Goal: Transaction & Acquisition: Purchase product/service

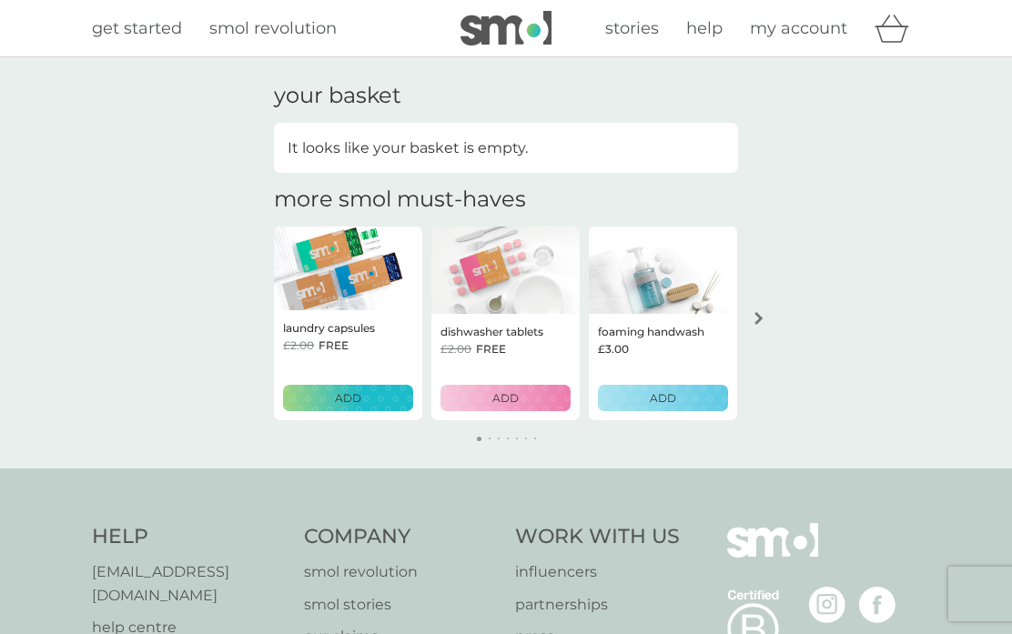
click at [797, 24] on span "my account" at bounding box center [798, 28] width 97 height 20
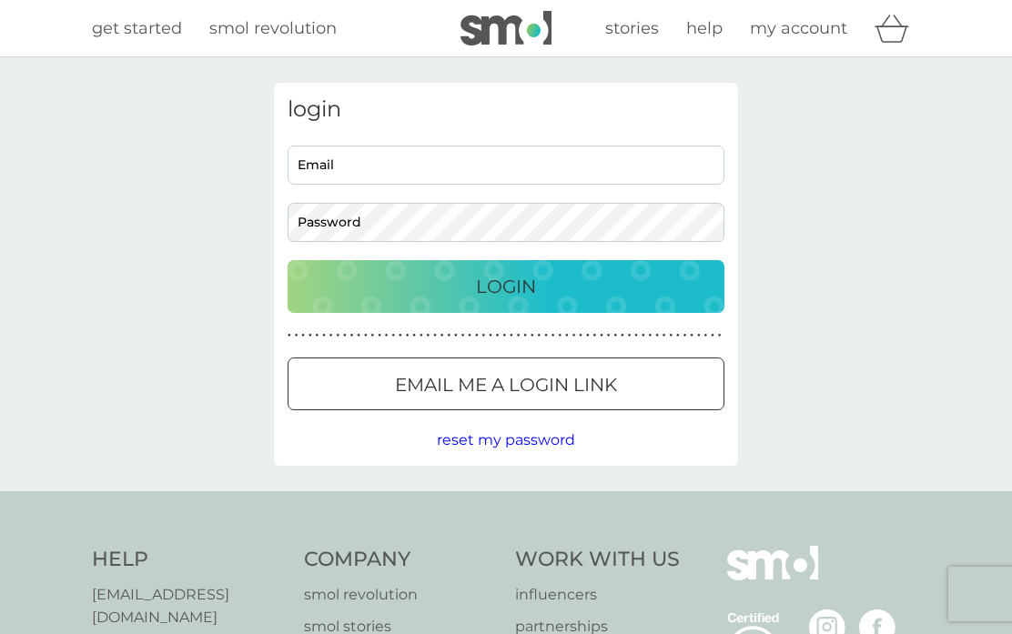
click at [380, 170] on input "Email" at bounding box center [506, 165] width 437 height 39
type input "jools.marley@btinternet.com"
click at [506, 286] on button "Login" at bounding box center [506, 286] width 437 height 53
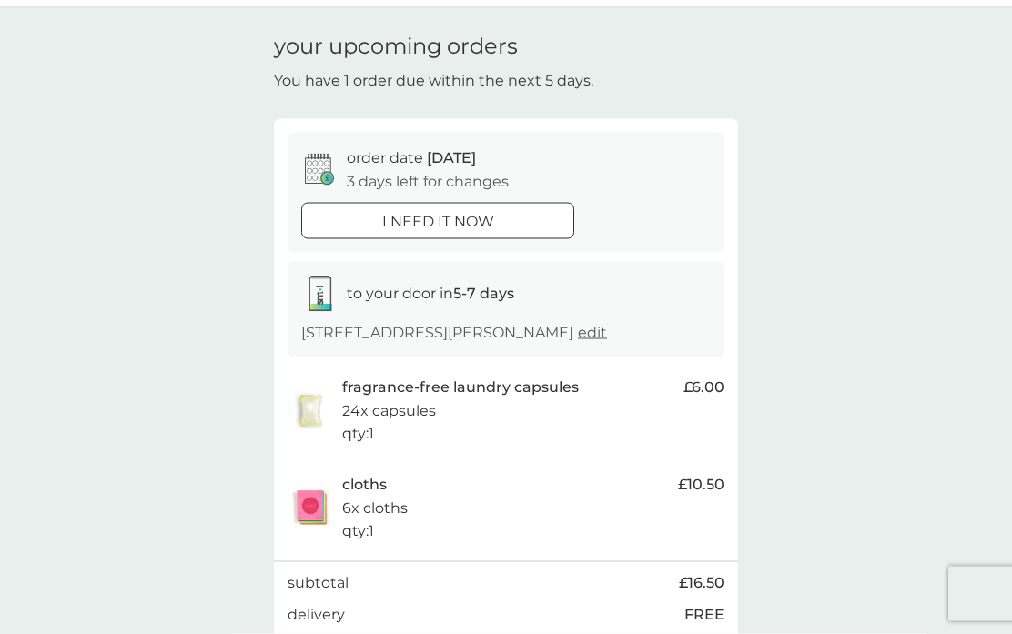
scroll to position [49, 0]
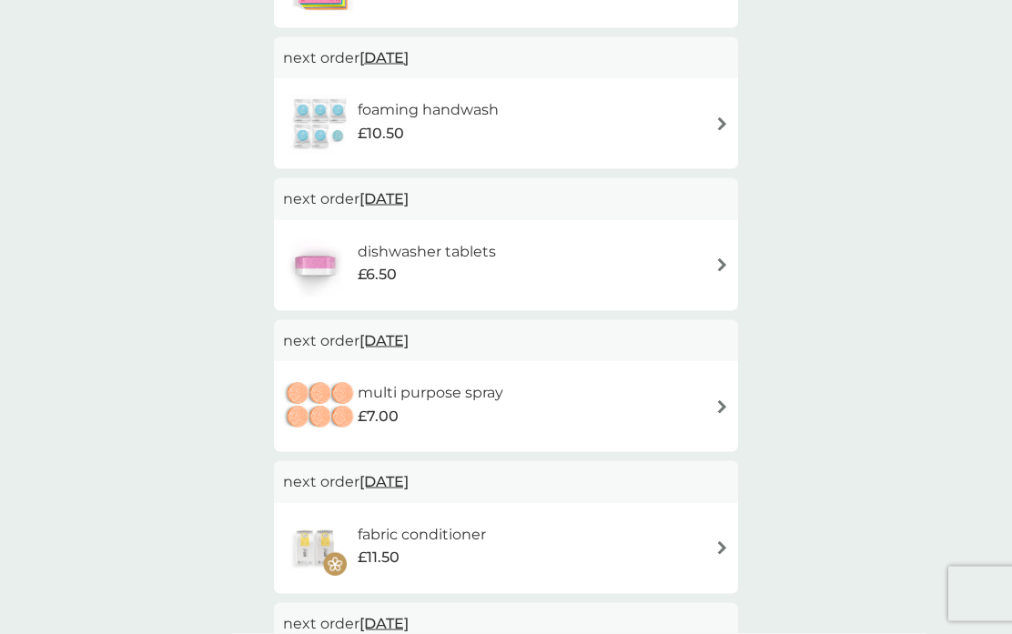
scroll to position [618, 0]
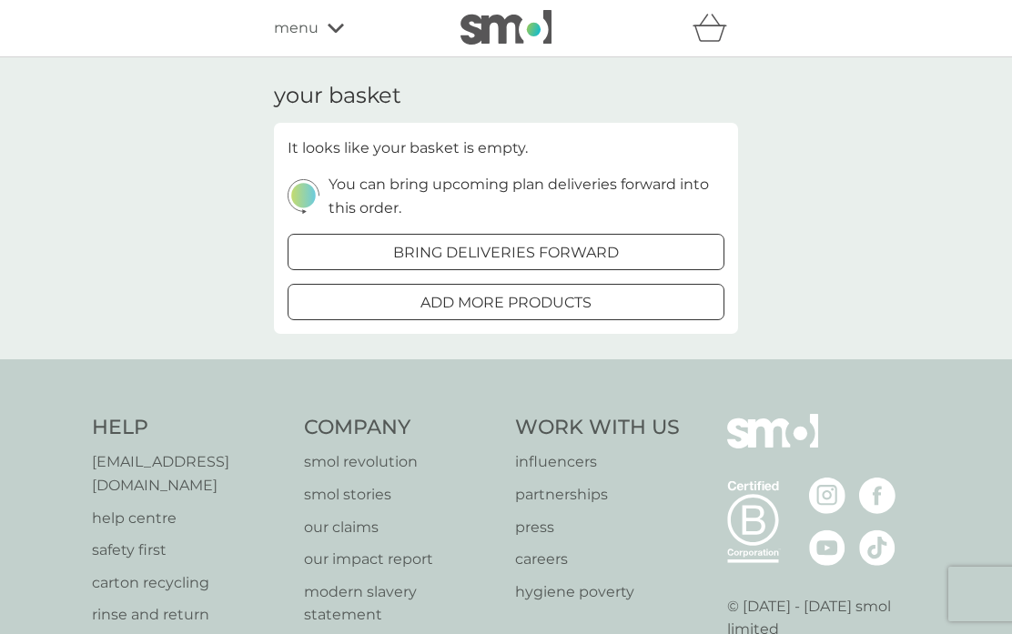
click at [709, 25] on icon "basket" at bounding box center [710, 28] width 35 height 28
click at [311, 35] on span "menu" at bounding box center [296, 28] width 45 height 24
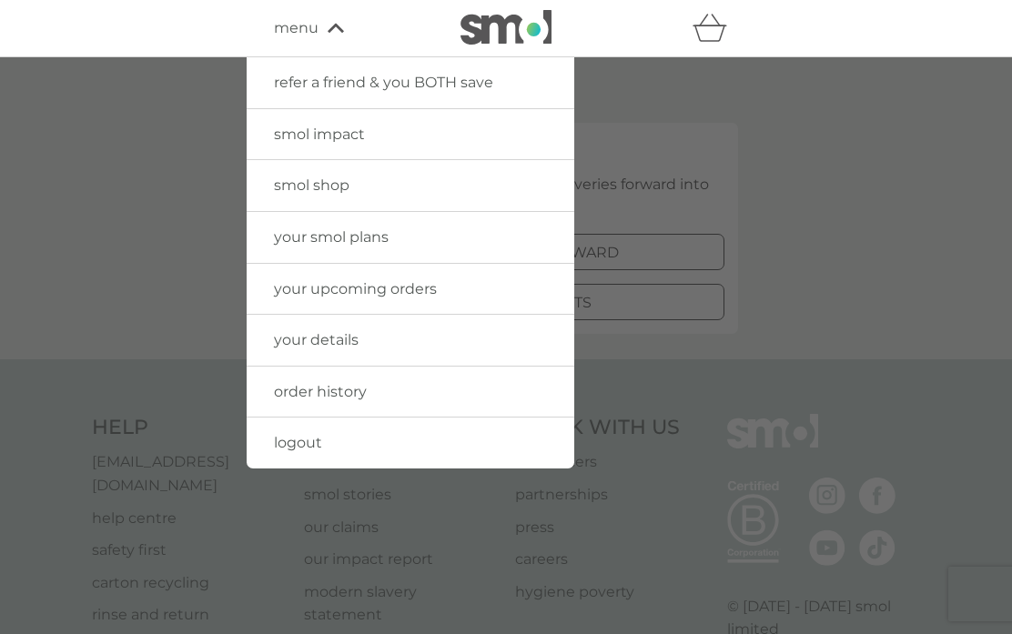
click at [810, 279] on div at bounding box center [506, 374] width 1012 height 634
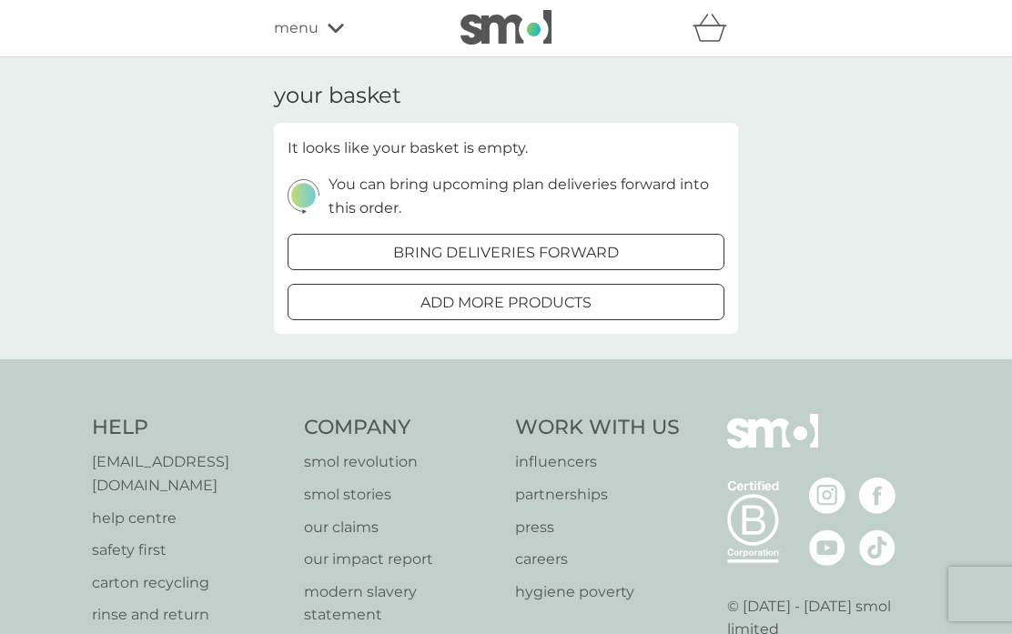
click at [320, 37] on div "menu" at bounding box center [351, 28] width 155 height 24
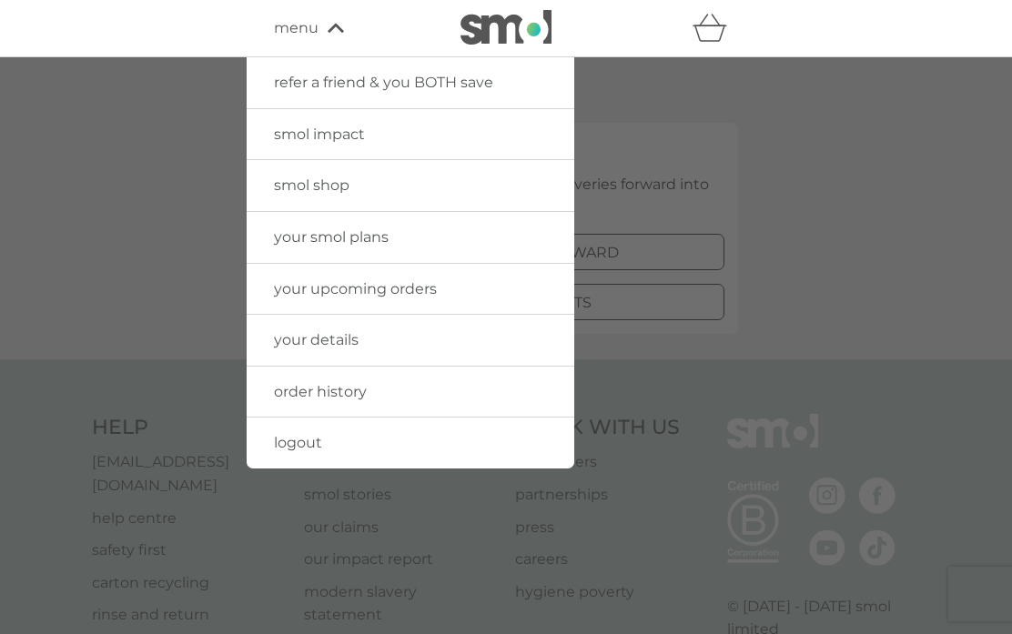
click at [504, 292] on link "your upcoming orders" at bounding box center [411, 289] width 328 height 51
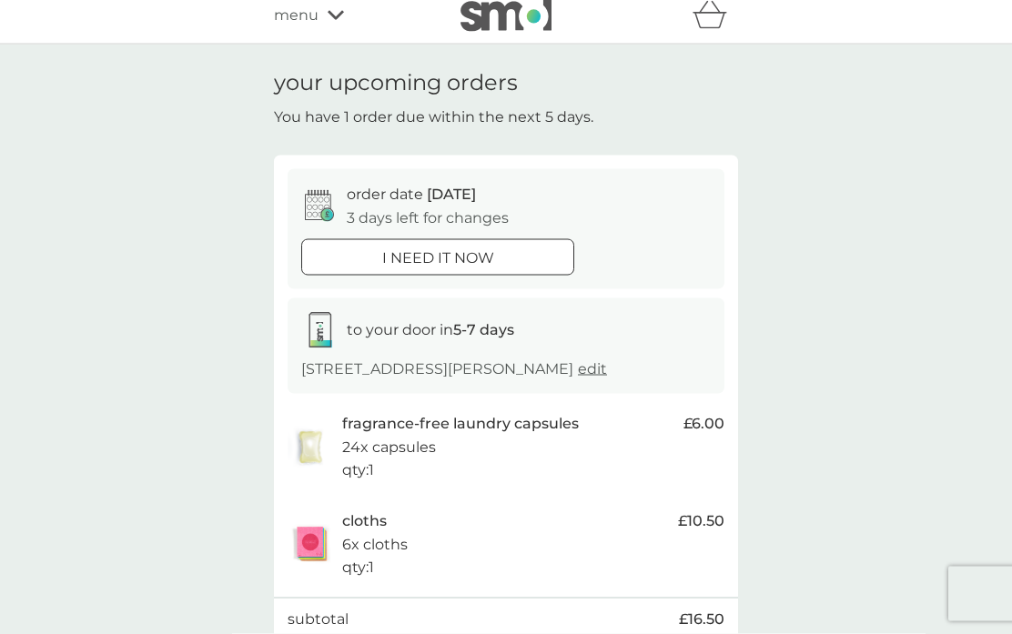
scroll to position [15, 0]
click at [463, 247] on div at bounding box center [438, 256] width 66 height 19
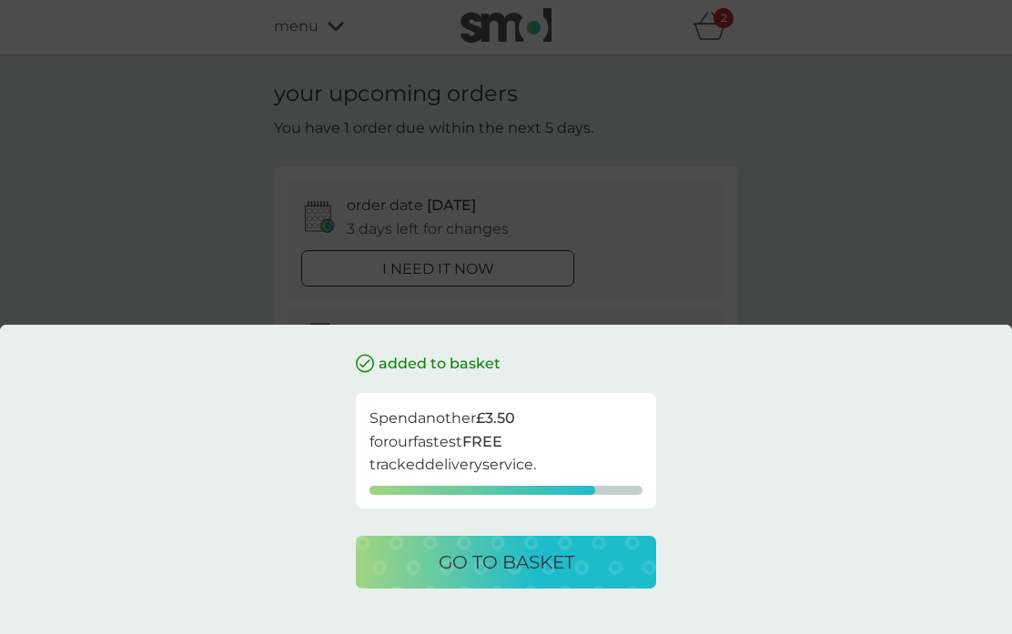
scroll to position [0, 0]
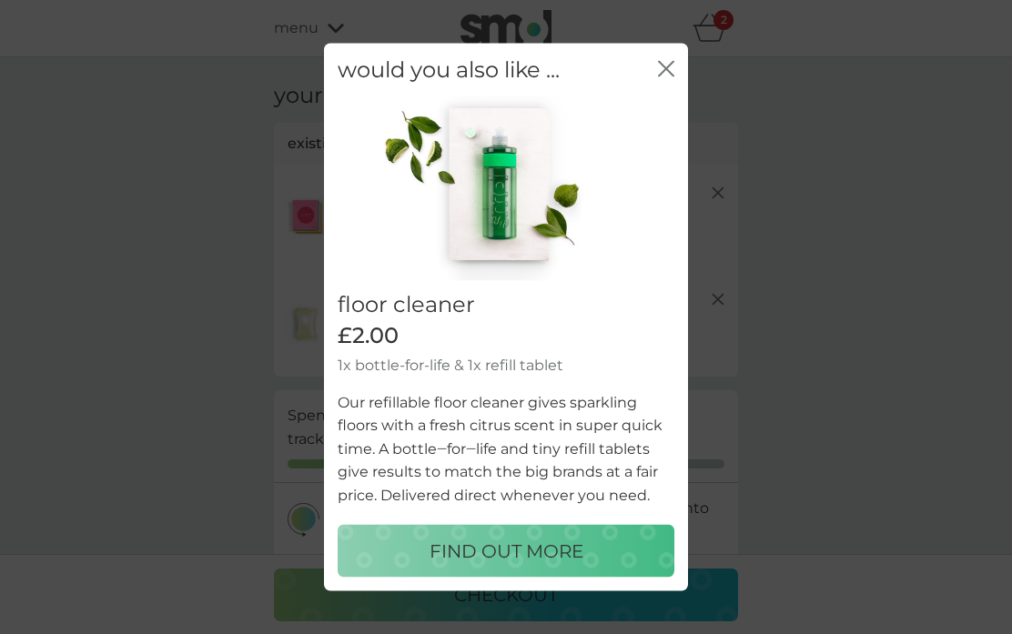
click at [679, 63] on div "would you also like ... close" at bounding box center [506, 70] width 364 height 54
click at [665, 72] on icon "close" at bounding box center [662, 68] width 7 height 15
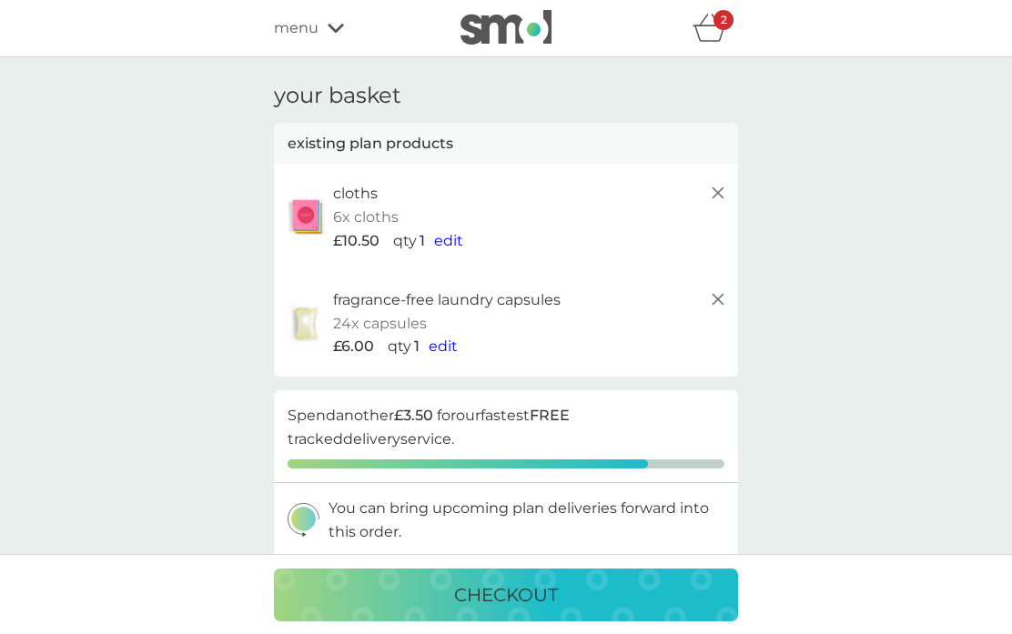
click at [712, 31] on icon "basket" at bounding box center [710, 28] width 35 height 28
click at [716, 30] on icon "basket" at bounding box center [710, 28] width 35 height 28
click at [448, 349] on span "edit" at bounding box center [443, 346] width 29 height 17
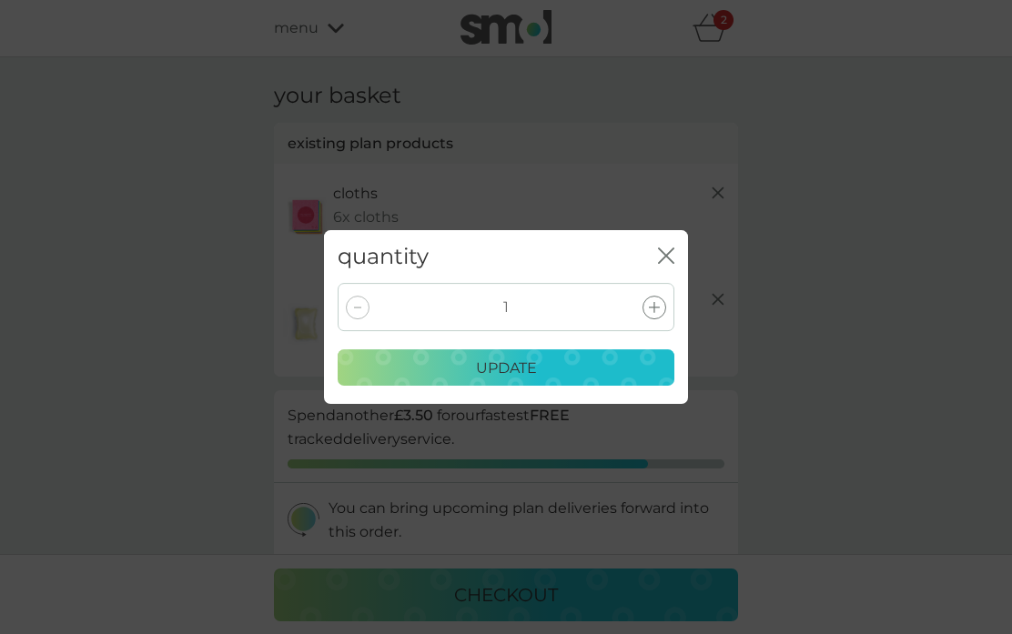
click at [654, 302] on icon at bounding box center [654, 307] width 11 height 11
click at [564, 364] on div "update" at bounding box center [505, 369] width 313 height 24
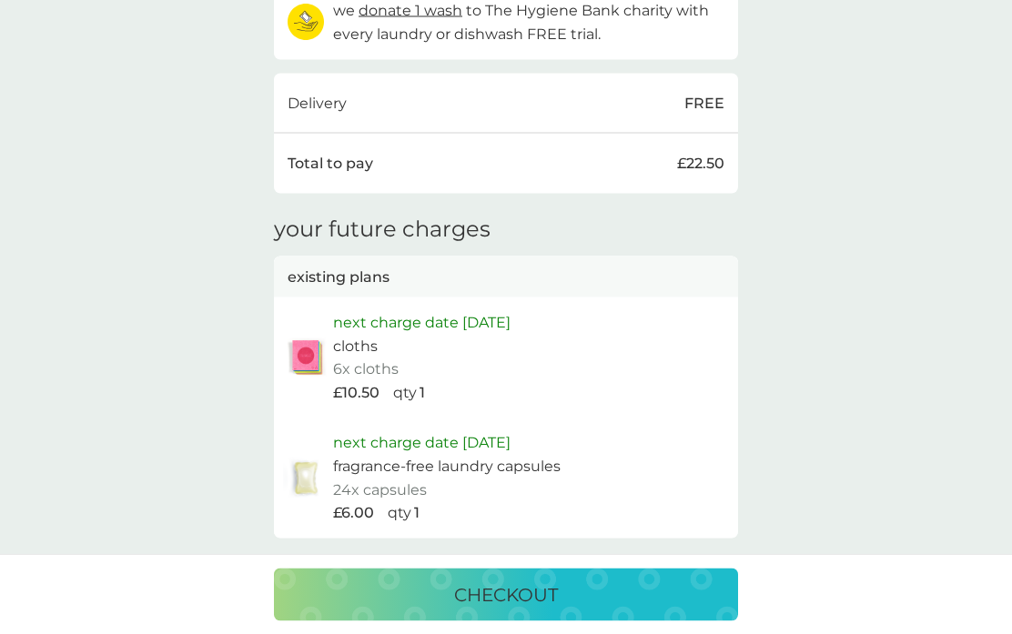
scroll to position [669, 0]
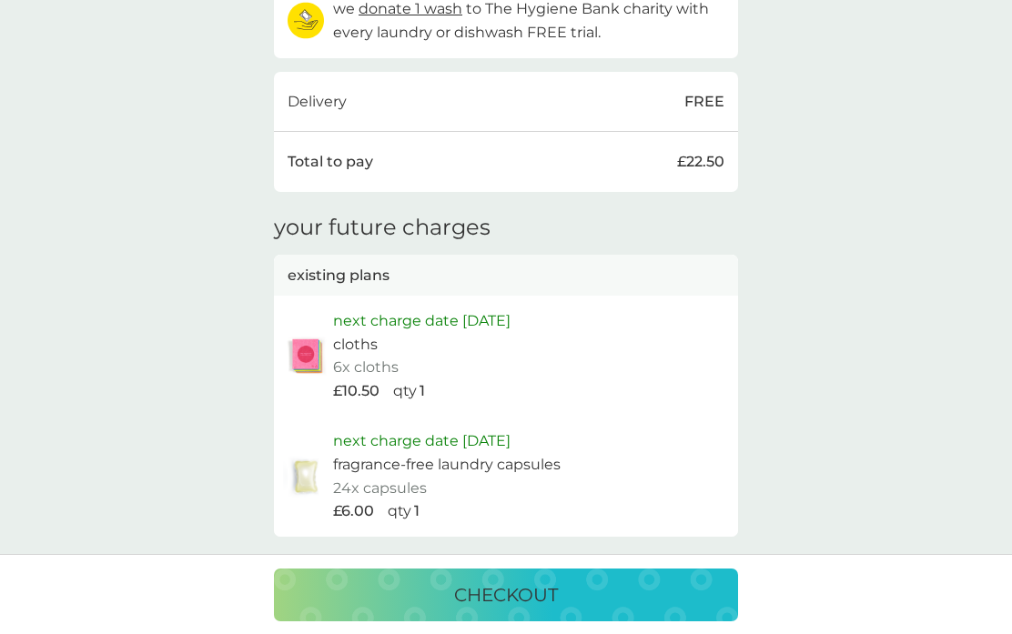
click at [625, 610] on div "checkout" at bounding box center [506, 595] width 428 height 29
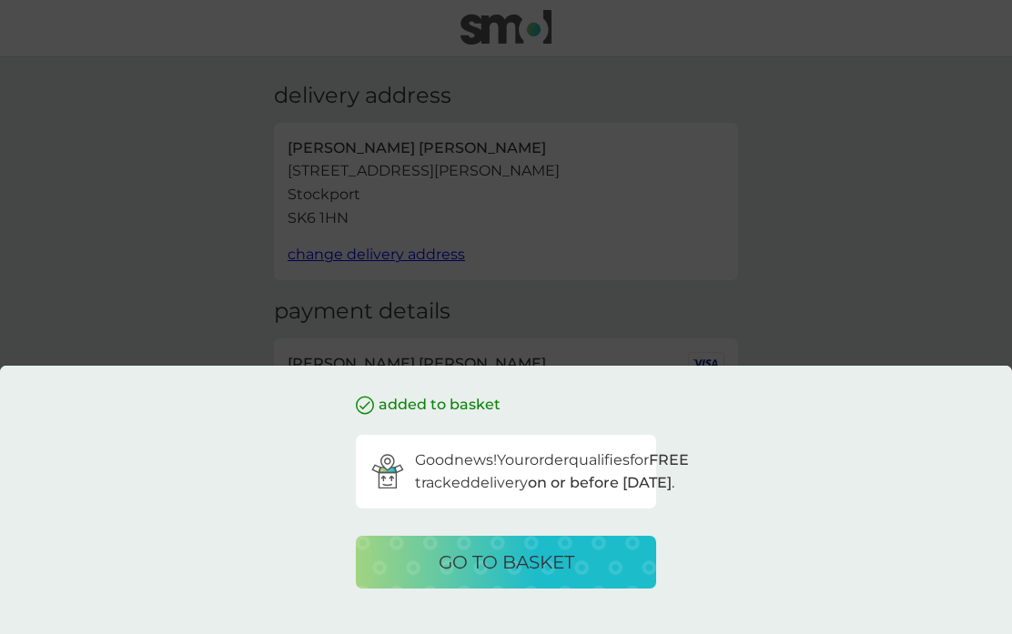
click at [504, 577] on p "go to basket" at bounding box center [507, 562] width 136 height 29
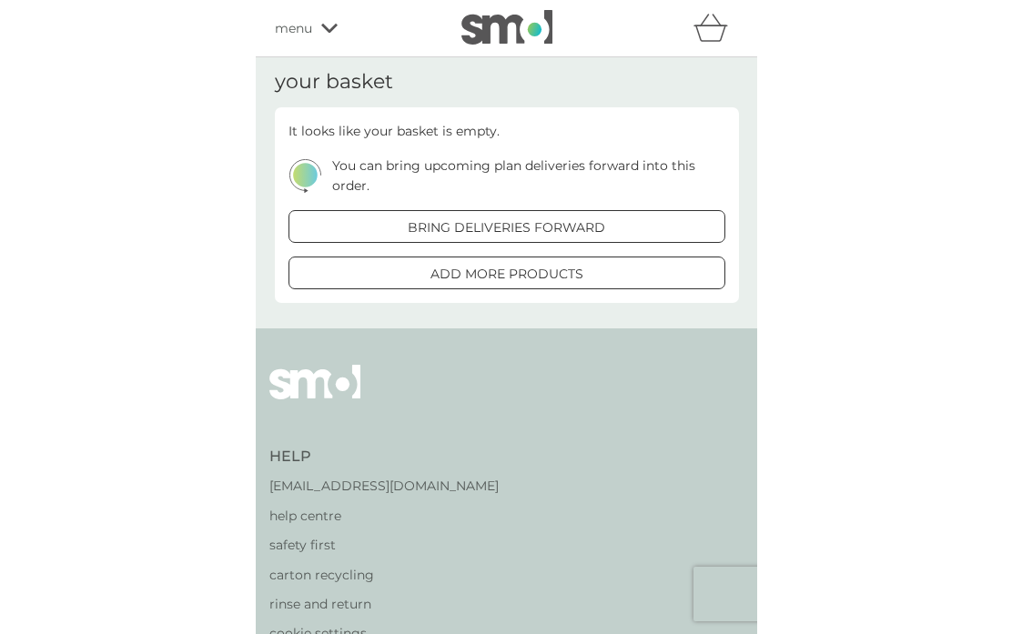
scroll to position [22, 0]
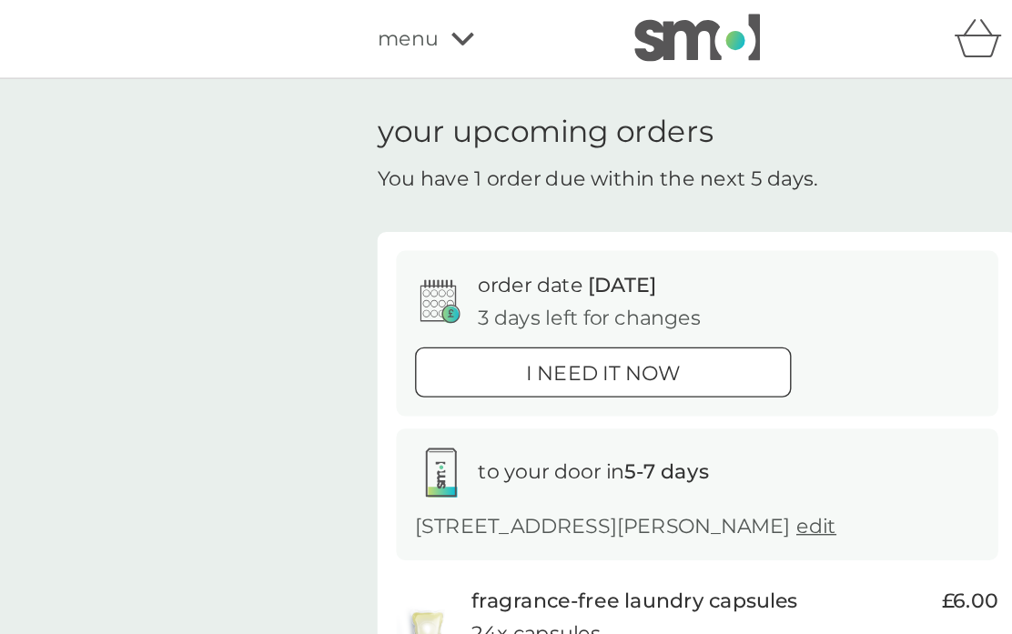
click at [331, 22] on div "menu" at bounding box center [351, 28] width 155 height 24
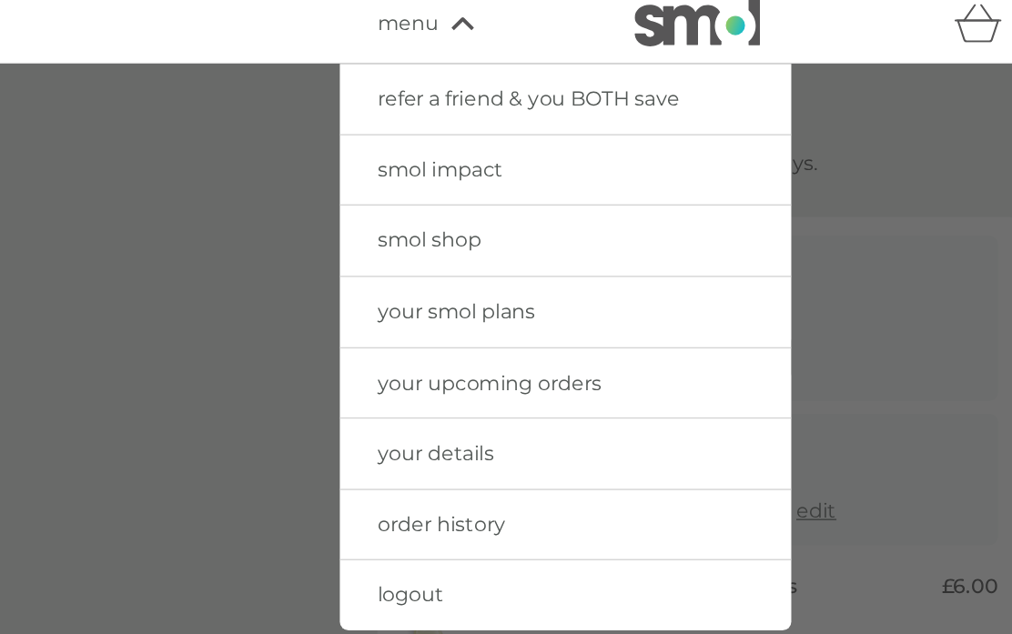
click at [415, 386] on link "order history" at bounding box center [411, 392] width 328 height 51
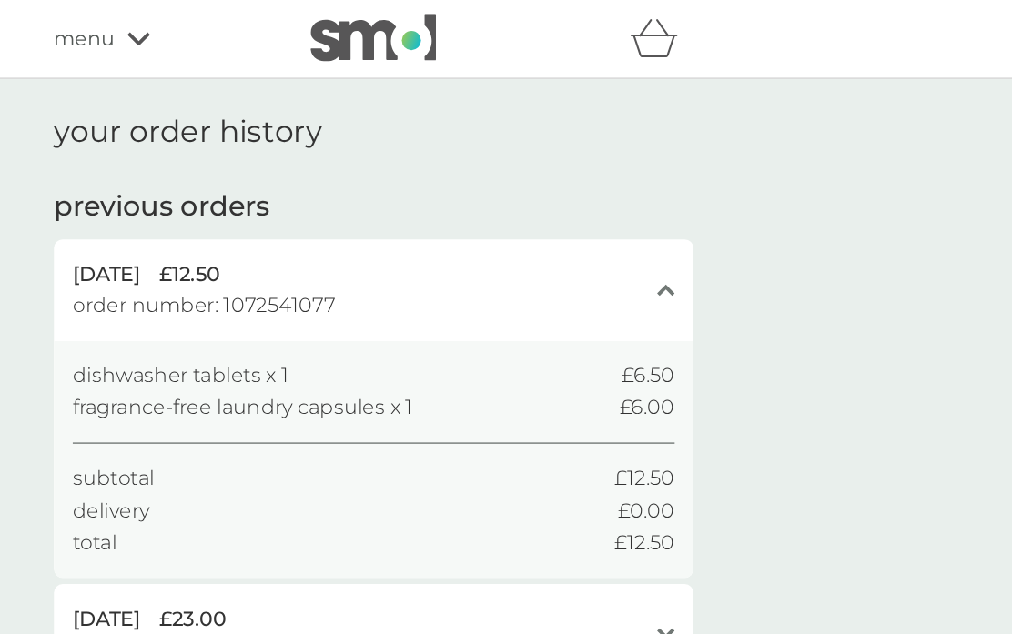
click at [274, 25] on div "menu" at bounding box center [351, 28] width 155 height 24
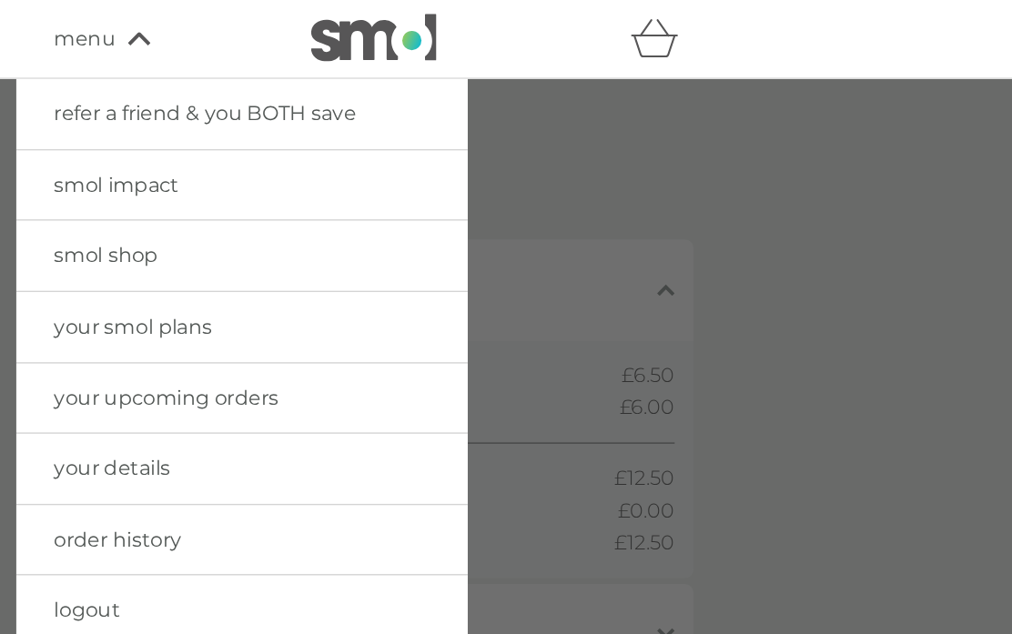
click at [263, 281] on link "your upcoming orders" at bounding box center [411, 289] width 328 height 51
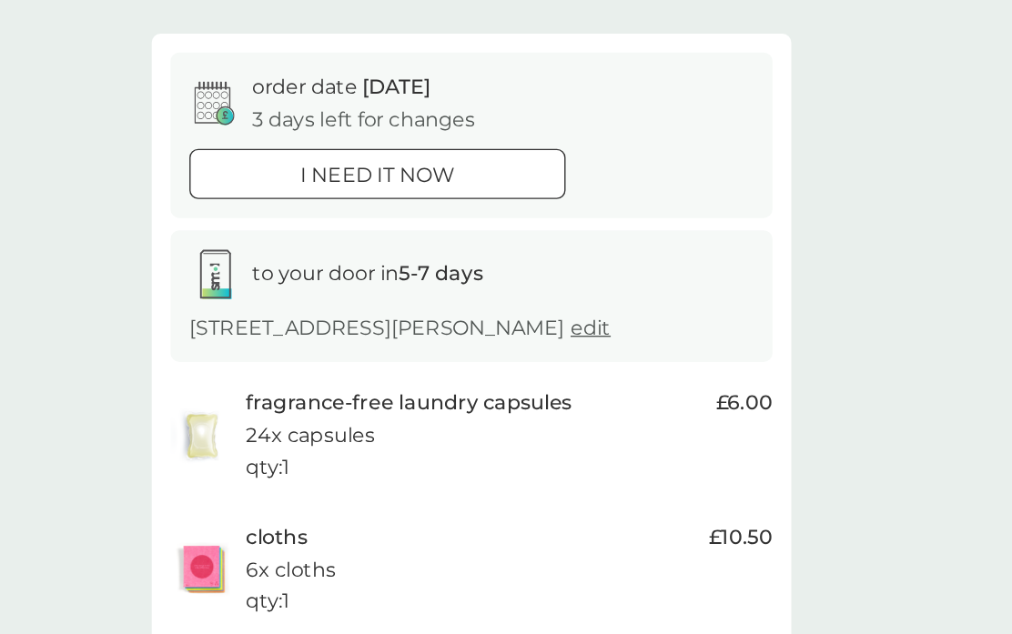
scroll to position [131, 0]
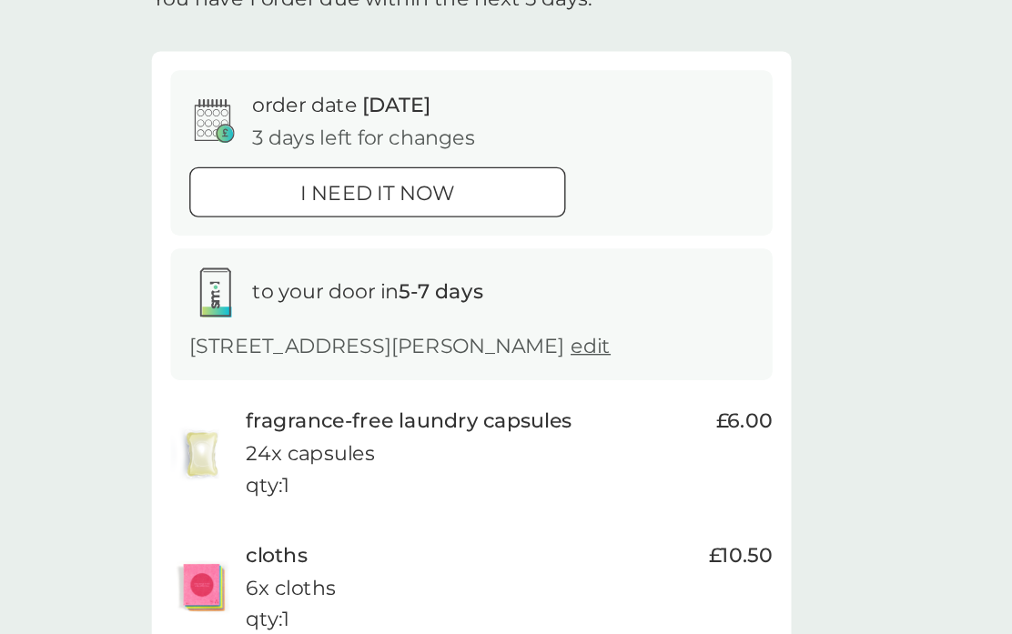
click at [405, 142] on div at bounding box center [438, 139] width 66 height 19
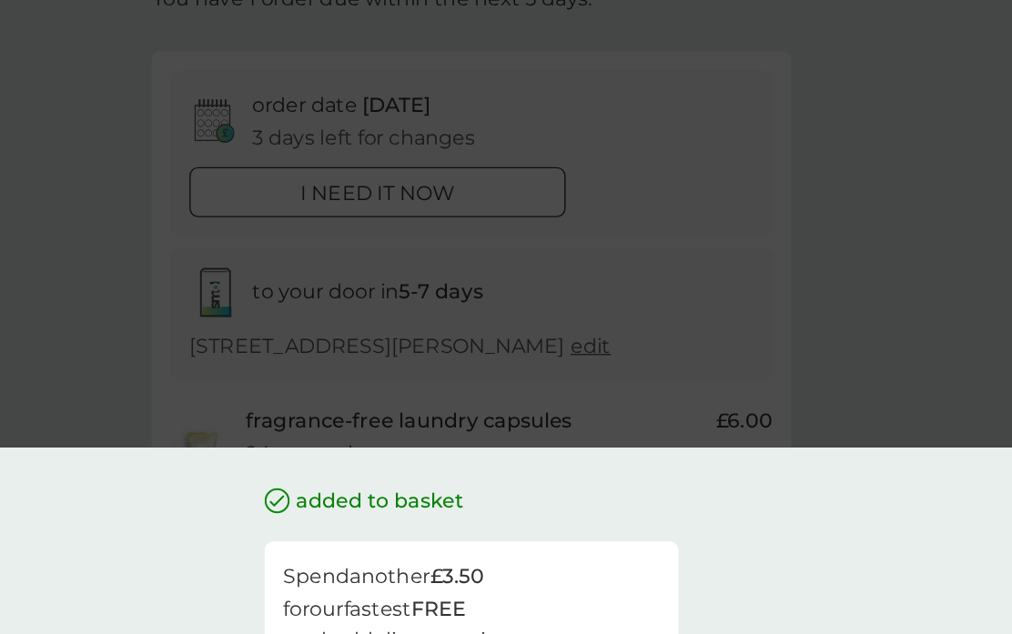
click at [653, 267] on div "added to basket Spend another £3.50 for our fastest FREE tracked delivery servi…" at bounding box center [506, 317] width 1012 height 634
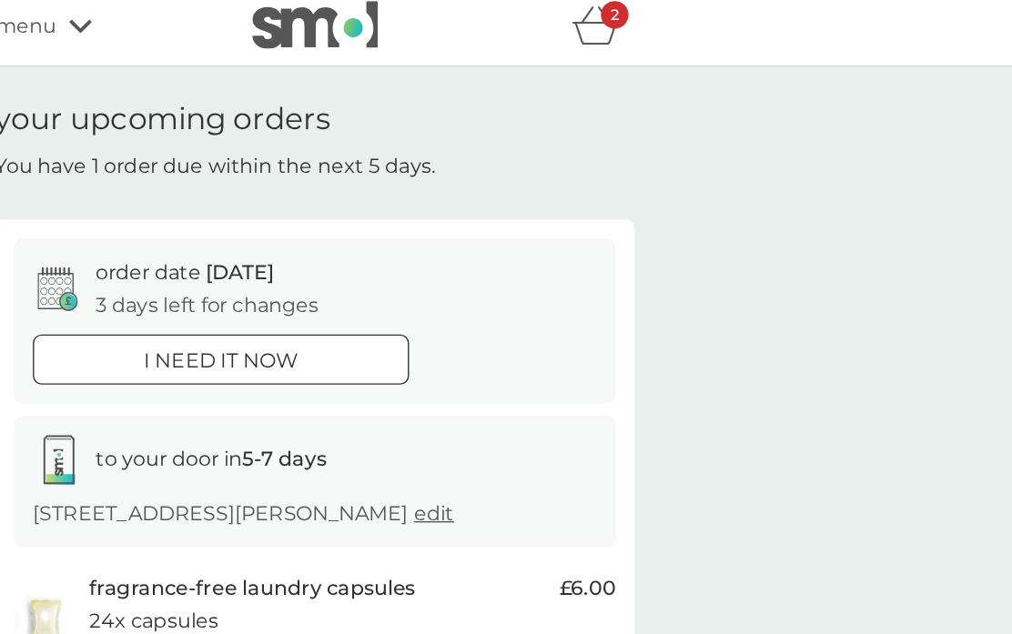
scroll to position [0, 0]
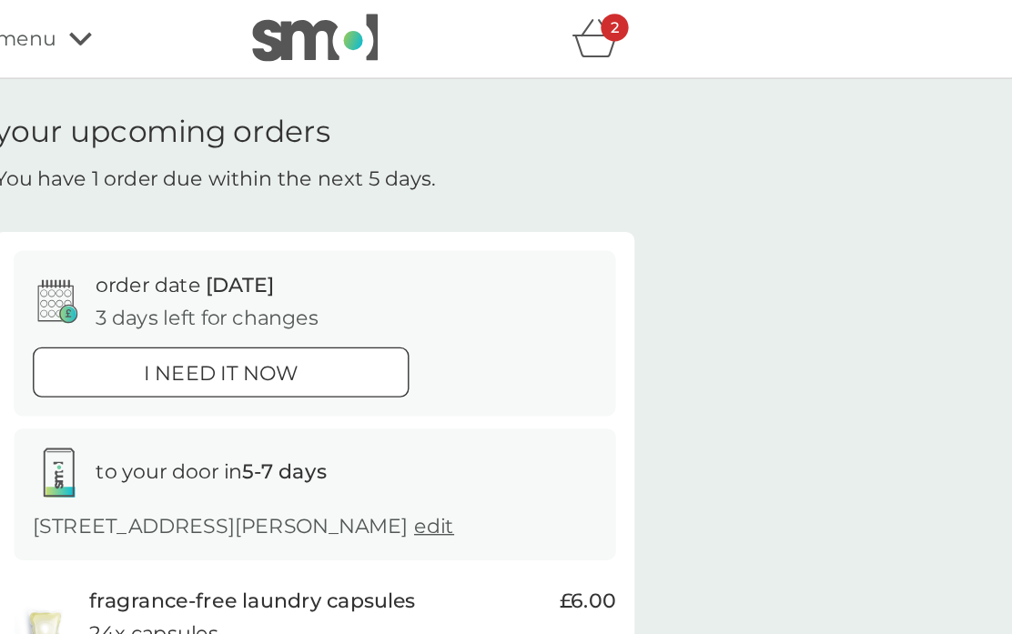
click at [693, 38] on icon "basket" at bounding box center [710, 28] width 35 height 28
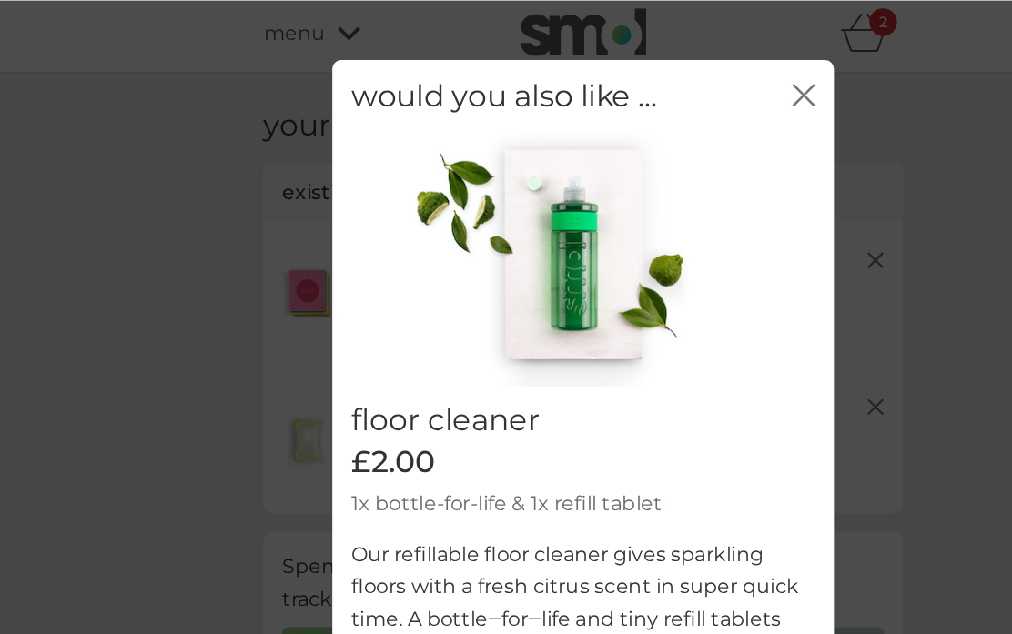
scroll to position [4, 0]
click at [666, 74] on icon "close" at bounding box center [669, 68] width 7 height 15
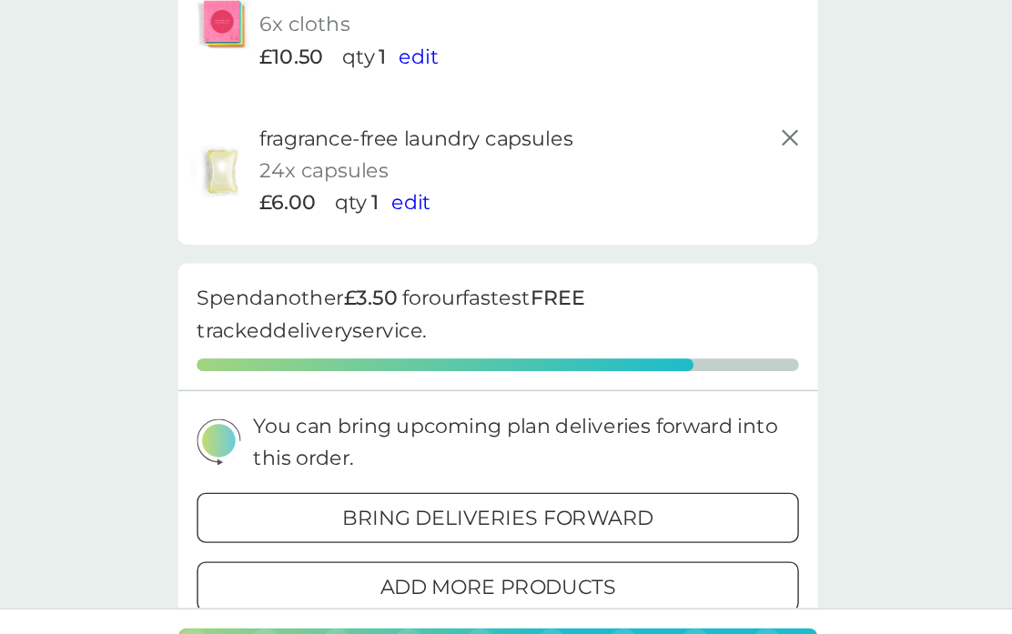
scroll to position [106, 0]
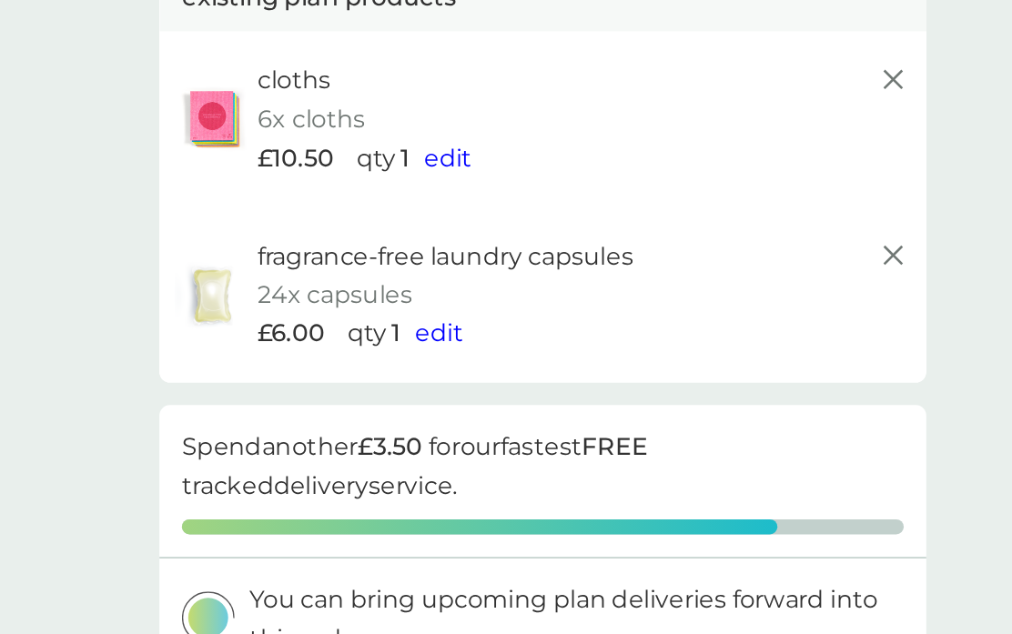
click at [429, 232] on span "edit" at bounding box center [443, 240] width 29 height 17
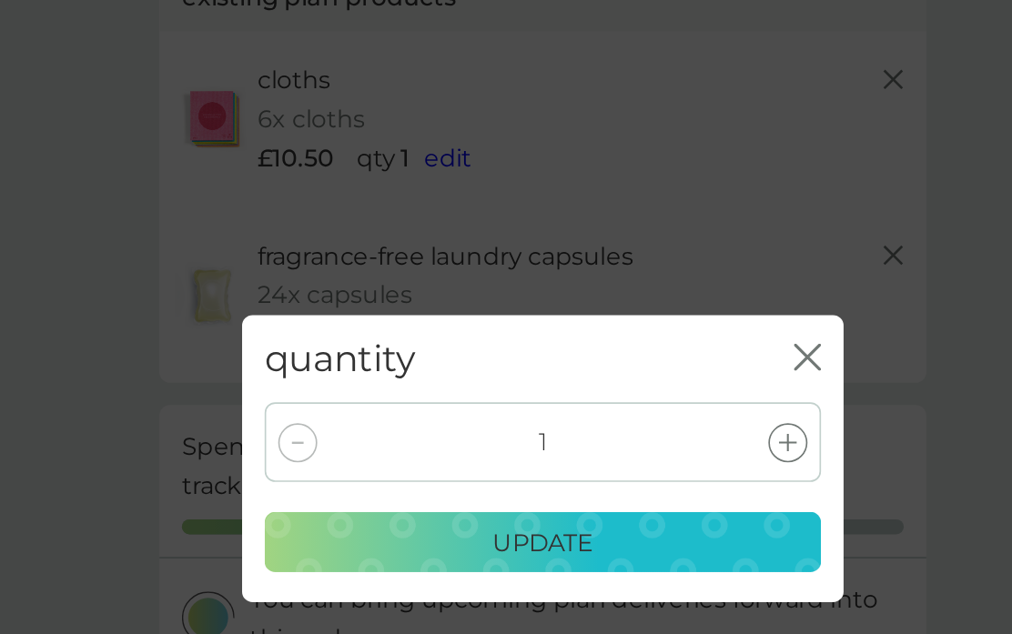
click at [643, 296] on div at bounding box center [655, 308] width 24 height 24
click at [445, 357] on div "update" at bounding box center [505, 369] width 313 height 24
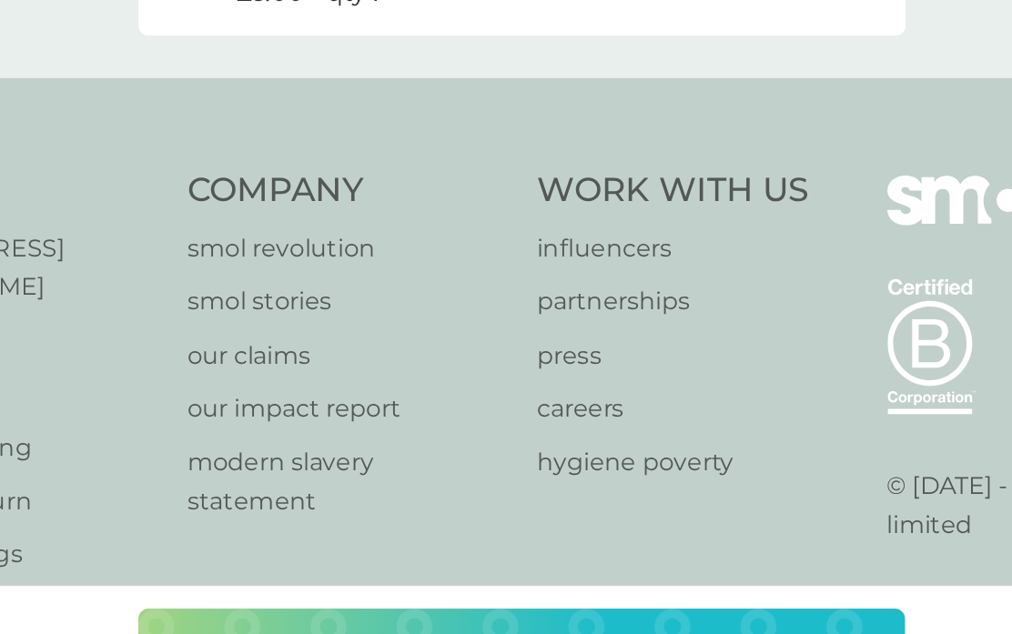
scroll to position [985, 0]
click at [454, 581] on p "checkout" at bounding box center [506, 595] width 104 height 29
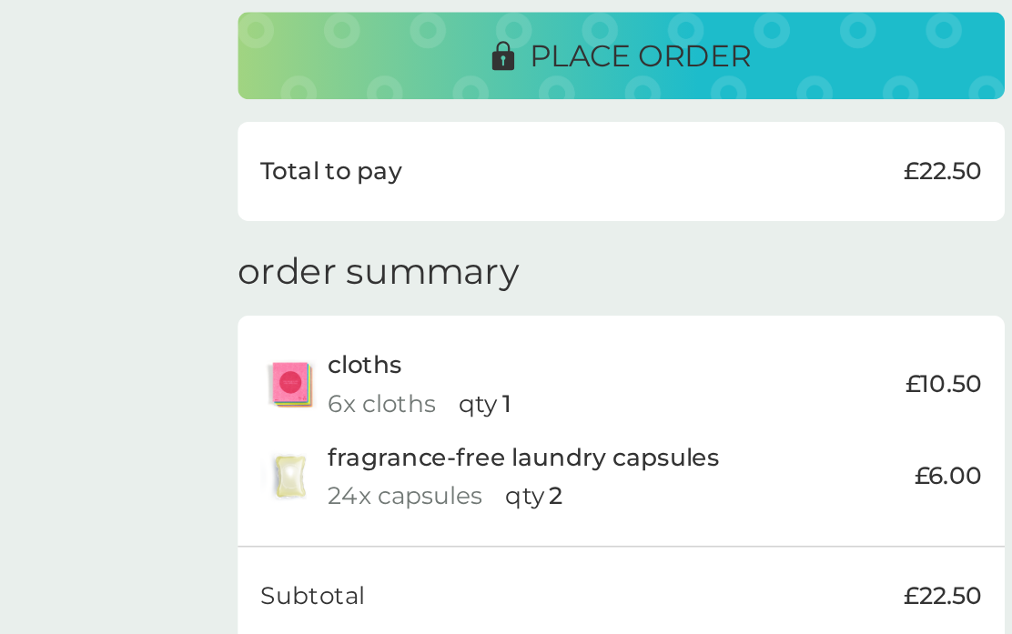
scroll to position [280, 0]
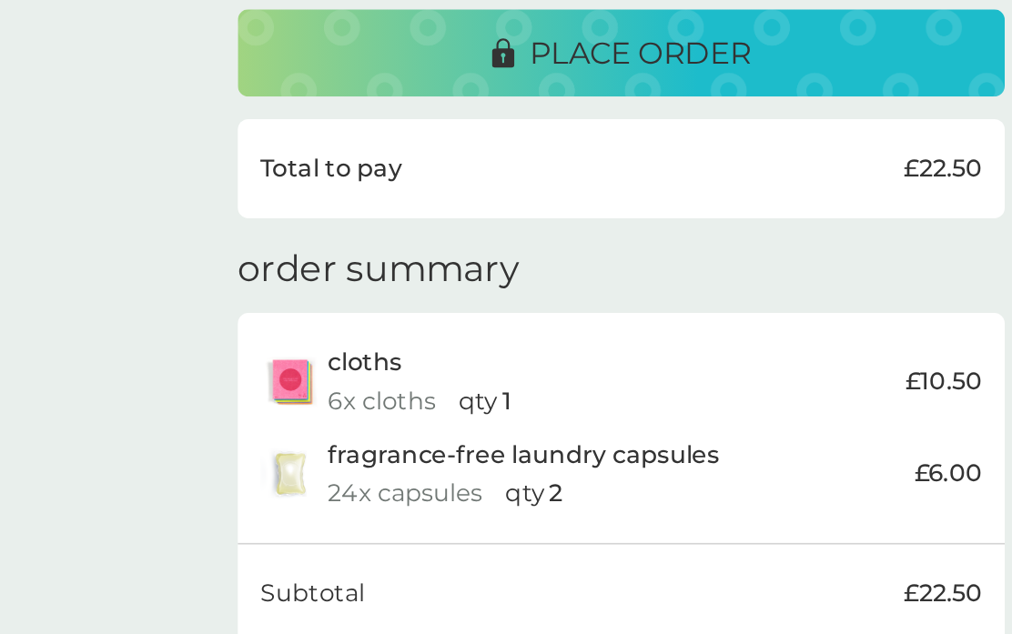
click at [430, 206] on button "place order" at bounding box center [506, 232] width 464 height 53
